Goal: Find specific page/section: Find specific page/section

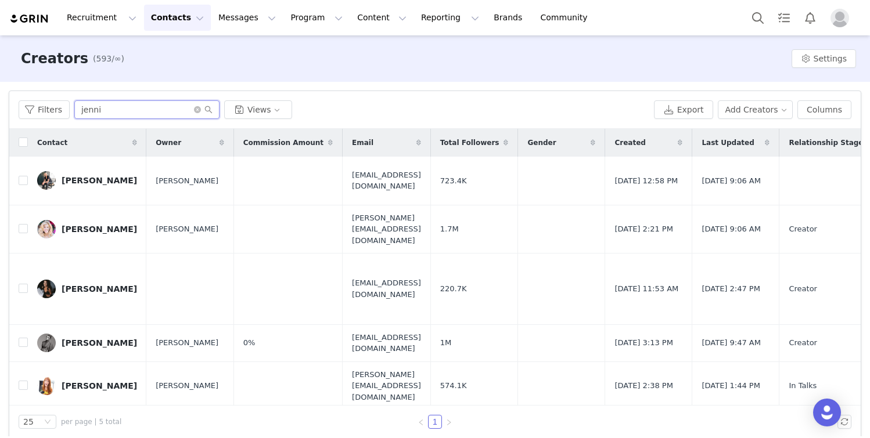
click at [132, 113] on input "jenni" at bounding box center [146, 109] width 145 height 19
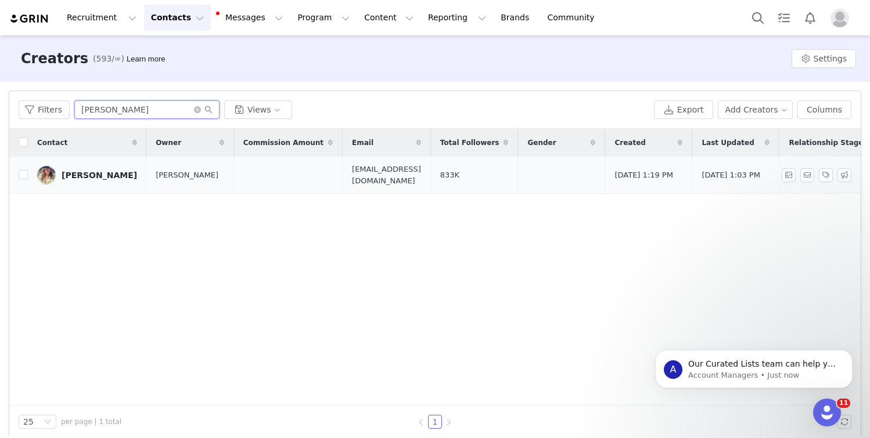
type input "[PERSON_NAME]"
click at [81, 184] on link "[PERSON_NAME]" at bounding box center [87, 175] width 100 height 19
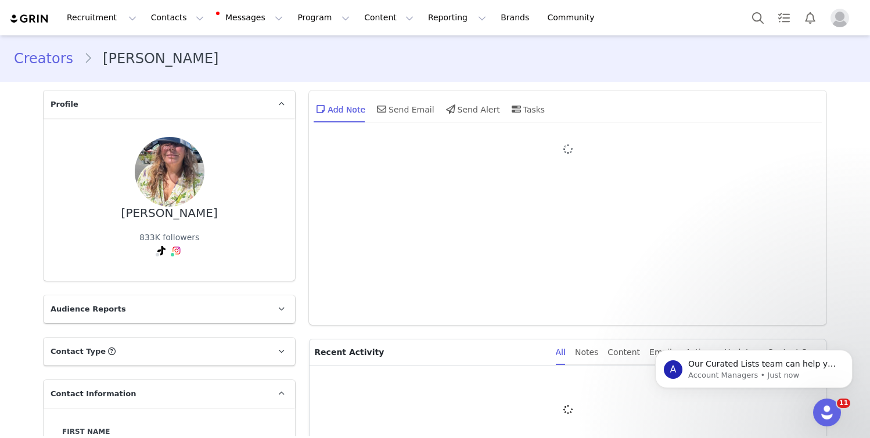
type input "+1 ([GEOGRAPHIC_DATA])"
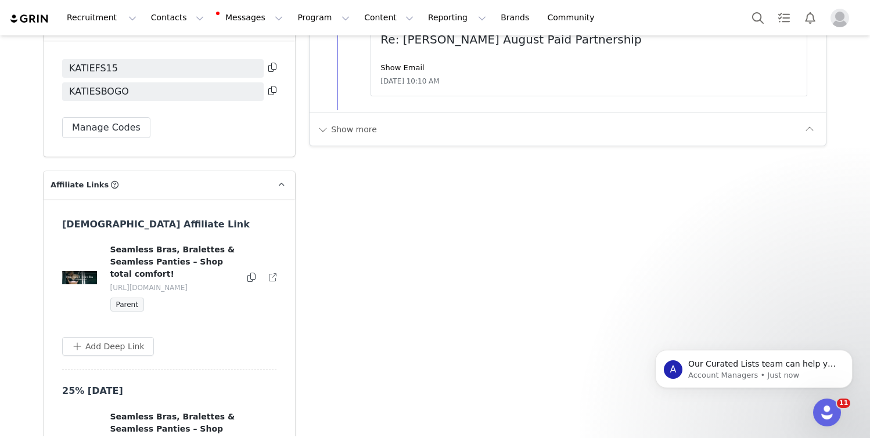
scroll to position [1613, 0]
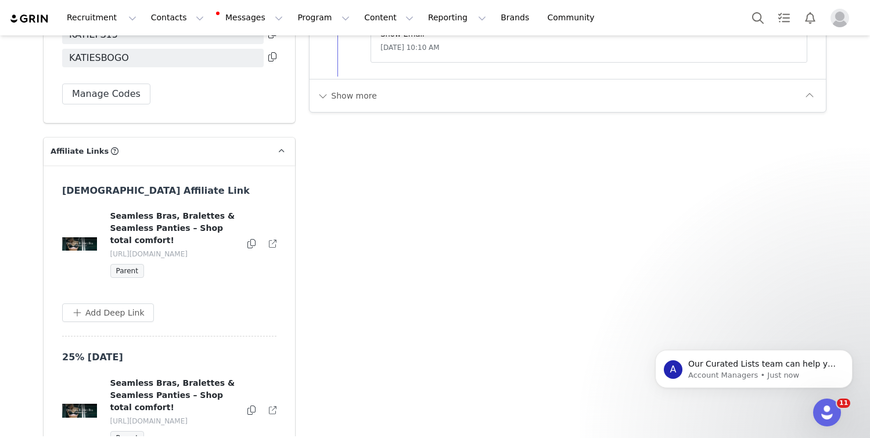
click at [247, 246] on div "Seamless Bras, Bralettes & Seamless Panties – Shop total comfort! [URL][DOMAIN_…" at bounding box center [169, 244] width 215 height 68
click at [249, 246] on icon at bounding box center [251, 243] width 8 height 9
